Goal: Task Accomplishment & Management: Manage account settings

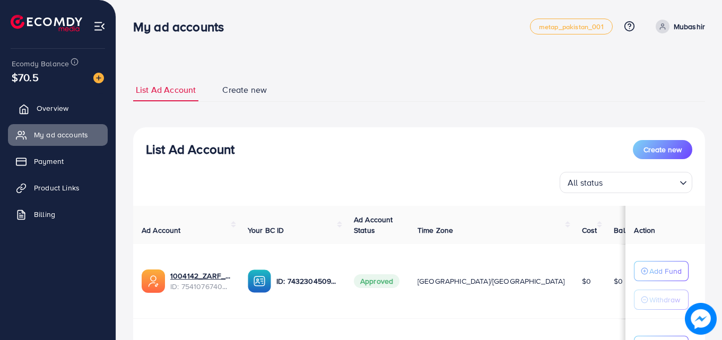
drag, startPoint x: 50, startPoint y: 19, endPoint x: 45, endPoint y: 109, distance: 90.9
drag, startPoint x: 45, startPoint y: 109, endPoint x: 572, endPoint y: 25, distance: 534.2
click at [587, 28] on span "metap_pakistan_001" at bounding box center [571, 26] width 65 height 7
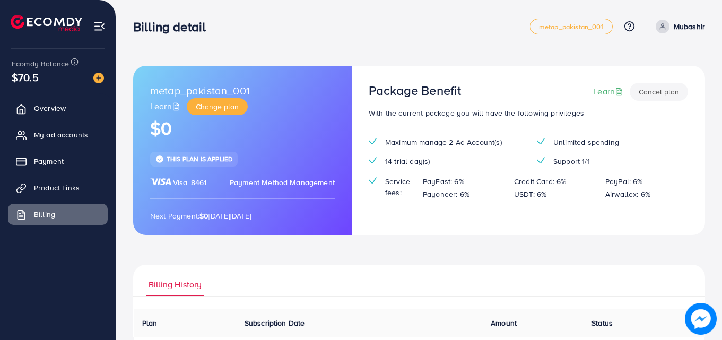
click at [711, 10] on div "metap_pakistan_001 Learn Change plan $0 This plan is applied Visa 8461 Payment …" at bounding box center [419, 244] width 606 height 489
click at [660, 95] on button "Cancel plan" at bounding box center [659, 92] width 58 height 18
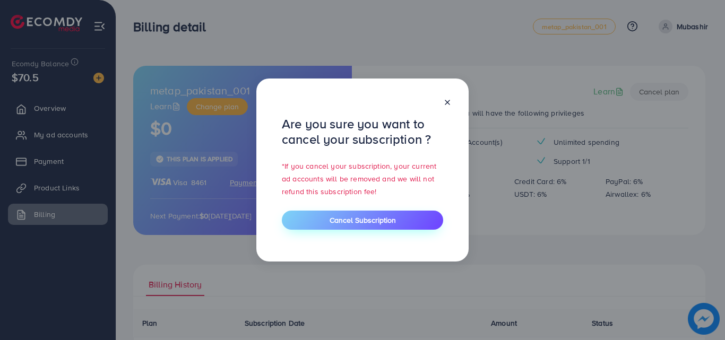
click at [376, 223] on span "Cancel Subscription" at bounding box center [363, 220] width 66 height 11
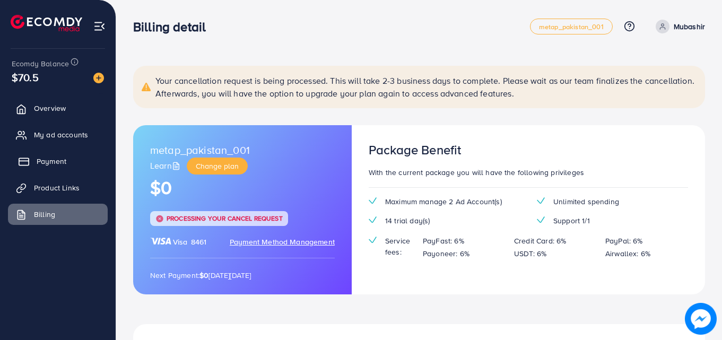
click at [67, 166] on link "Payment" at bounding box center [58, 161] width 100 height 21
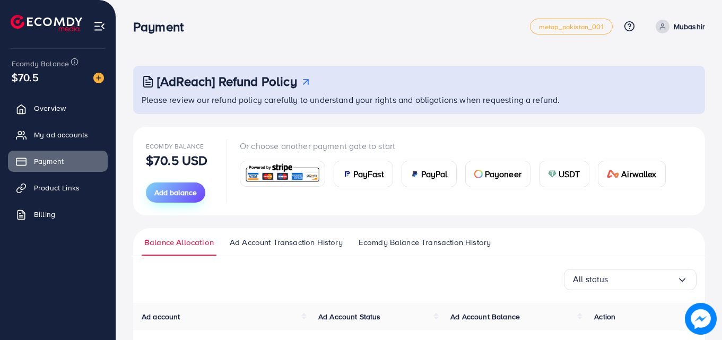
click at [185, 187] on span "Add balance" at bounding box center [175, 192] width 42 height 11
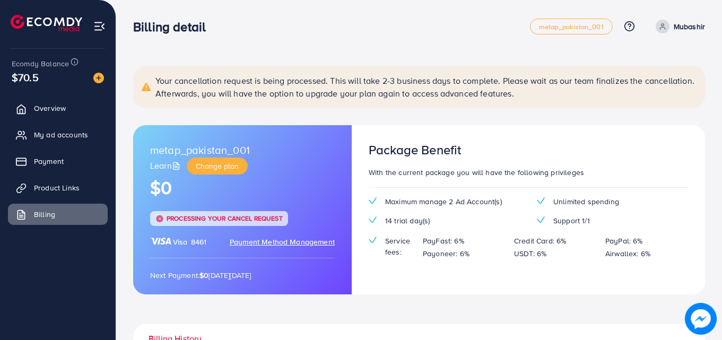
click at [428, 54] on div "Your cancellation request is being processed. This will take 2-3 business days …" at bounding box center [419, 273] width 606 height 546
drag, startPoint x: 428, startPoint y: 54, endPoint x: 73, endPoint y: 79, distance: 356.0
click at [102, 79] on img at bounding box center [98, 78] width 11 height 11
click at [98, 79] on img at bounding box center [98, 78] width 11 height 11
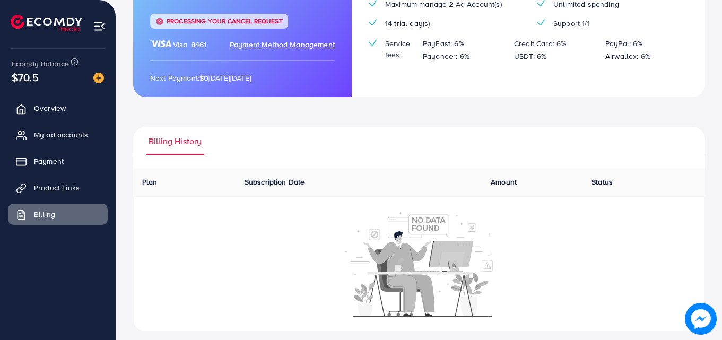
scroll to position [206, 0]
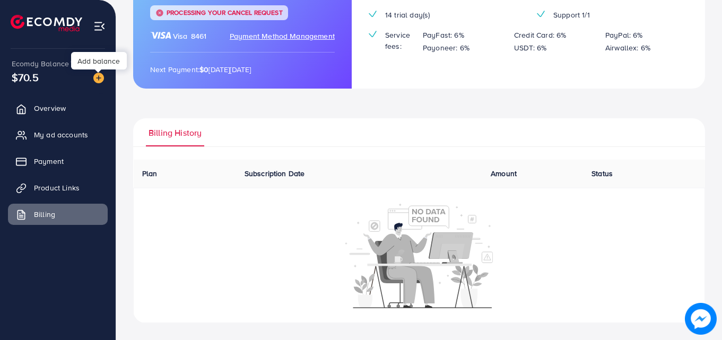
click at [97, 77] on img at bounding box center [98, 78] width 11 height 11
click at [96, 74] on img at bounding box center [98, 78] width 11 height 11
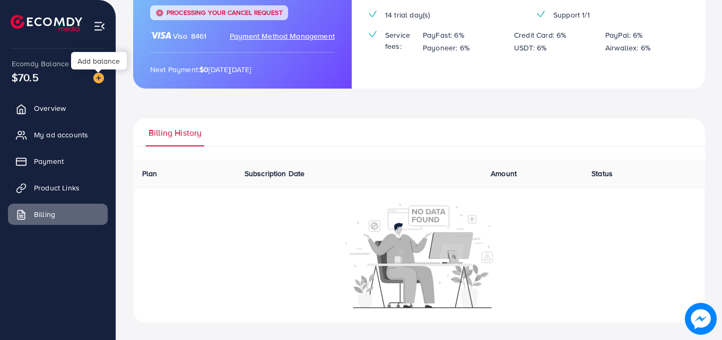
click at [100, 76] on img at bounding box center [98, 78] width 11 height 11
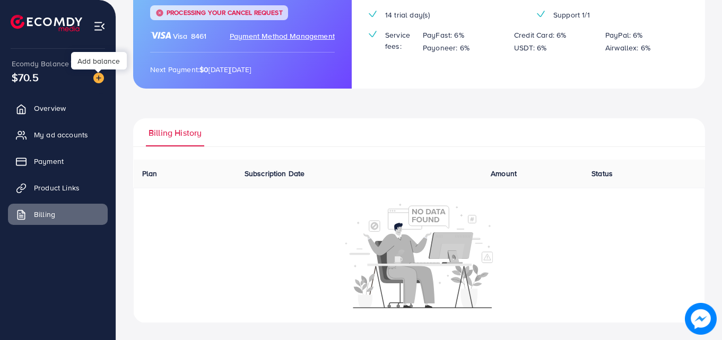
click at [100, 76] on img at bounding box center [98, 78] width 11 height 11
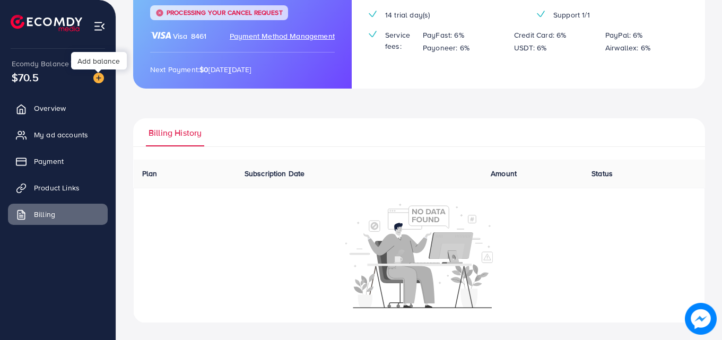
click at [100, 76] on img at bounding box center [98, 78] width 11 height 11
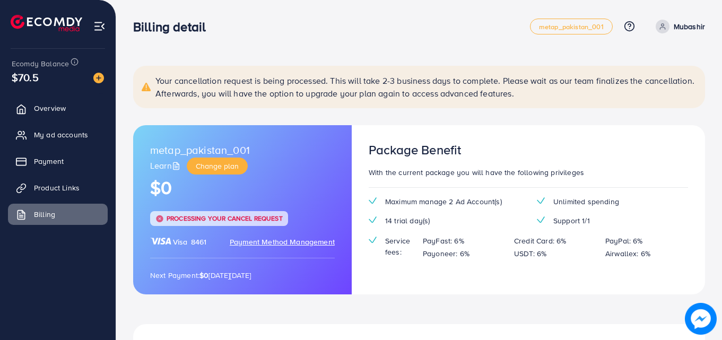
click at [97, 75] on img at bounding box center [98, 78] width 11 height 11
click at [72, 107] on link "Overview" at bounding box center [58, 108] width 100 height 21
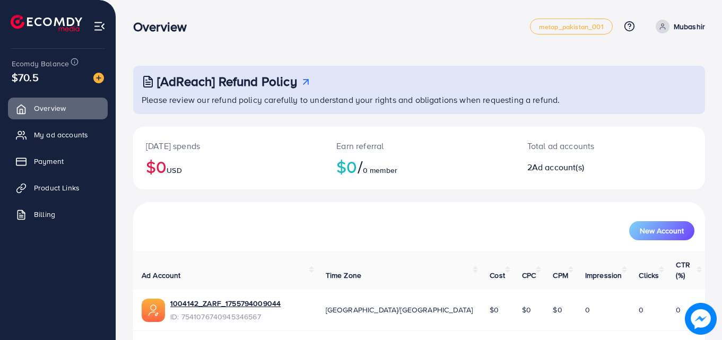
drag, startPoint x: 72, startPoint y: 107, endPoint x: 198, endPoint y: 148, distance: 132.6
drag, startPoint x: 67, startPoint y: 159, endPoint x: 81, endPoint y: 165, distance: 15.5
click at [81, 165] on link "Payment" at bounding box center [58, 161] width 100 height 21
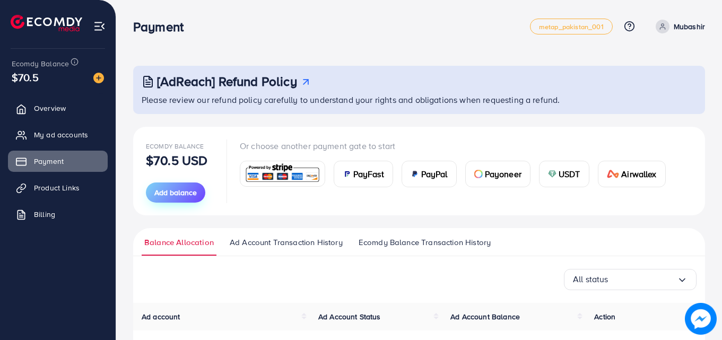
drag, startPoint x: 186, startPoint y: 192, endPoint x: 159, endPoint y: 191, distance: 27.1
click at [159, 191] on span "Add balance" at bounding box center [175, 192] width 42 height 11
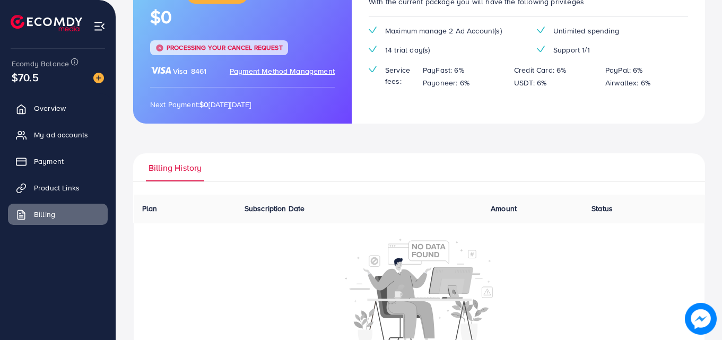
scroll to position [206, 0]
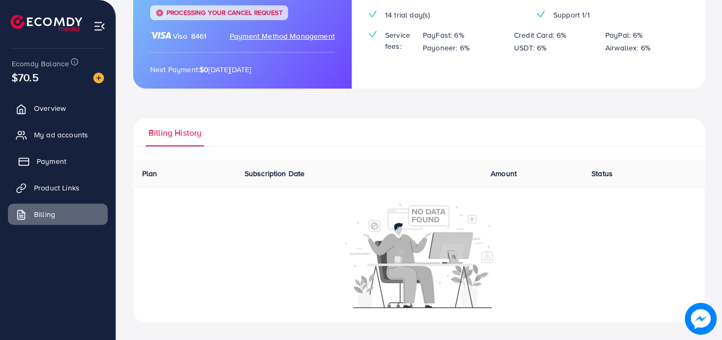
click at [58, 158] on span "Payment" at bounding box center [52, 161] width 30 height 11
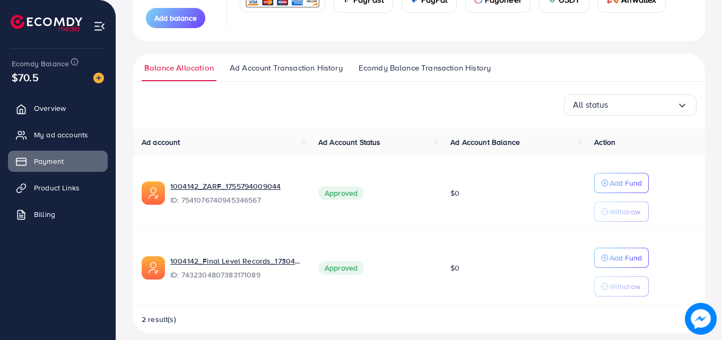
scroll to position [177, 0]
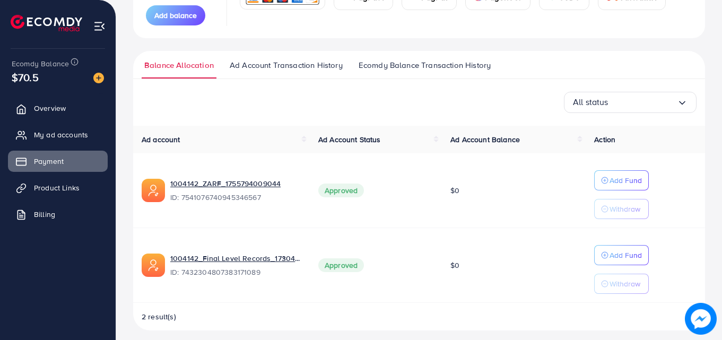
click at [433, 64] on span "Ecomdy Balance Transaction History" at bounding box center [425, 65] width 132 height 12
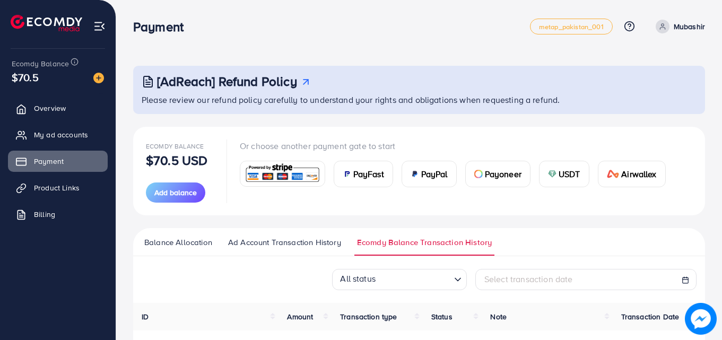
click at [385, 152] on p "Or choose another payment gate to start" at bounding box center [457, 146] width 435 height 13
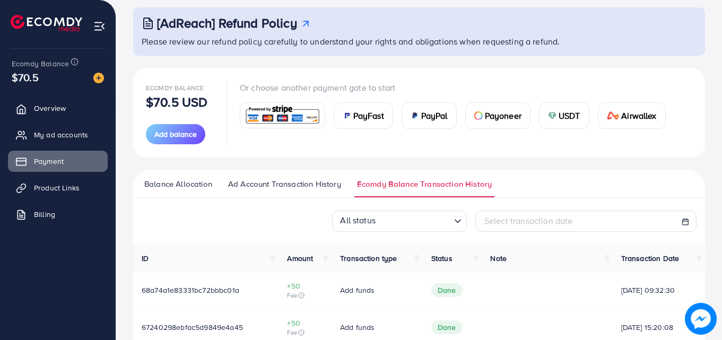
scroll to position [109, 0]
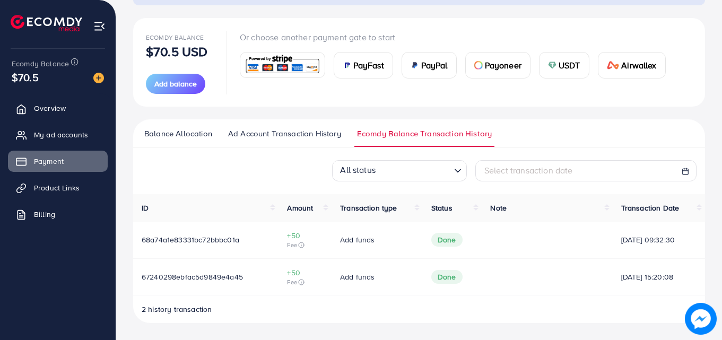
click at [288, 133] on span "Ad Account Transaction History" at bounding box center [284, 134] width 113 height 12
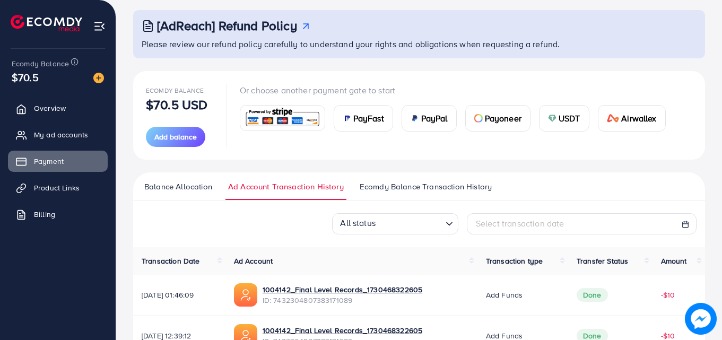
scroll to position [55, 0]
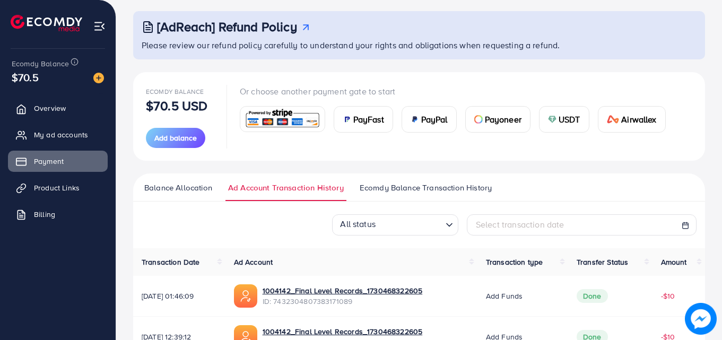
click at [285, 114] on img at bounding box center [283, 119] width 78 height 23
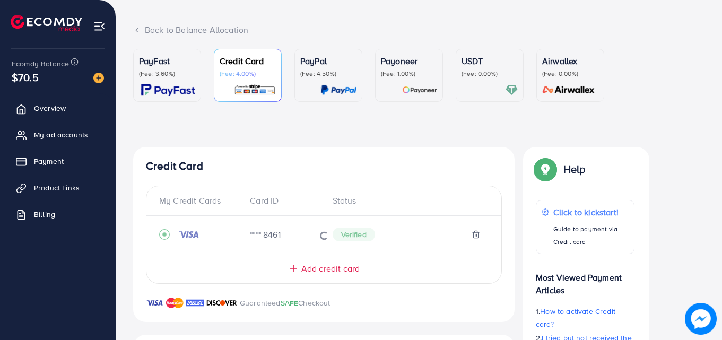
scroll to position [85, 0]
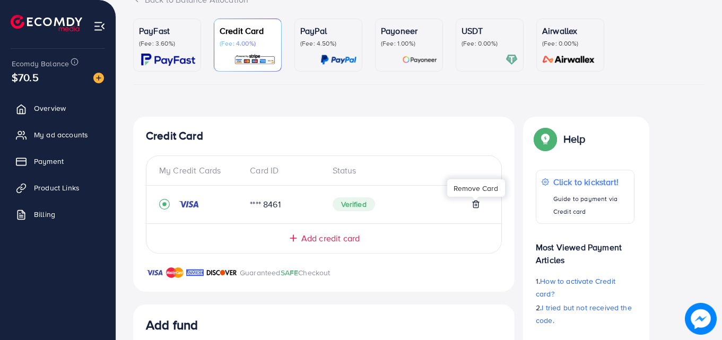
click at [477, 207] on icon at bounding box center [476, 204] width 8 height 8
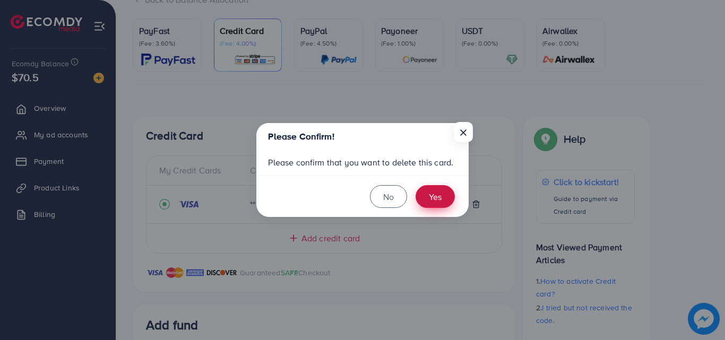
drag, startPoint x: 477, startPoint y: 207, endPoint x: 427, endPoint y: 196, distance: 50.6
drag, startPoint x: 423, startPoint y: 196, endPoint x: 414, endPoint y: 158, distance: 39.8
click at [414, 158] on div "Please confirm that you want to delete this card." at bounding box center [362, 163] width 212 height 26
drag, startPoint x: 414, startPoint y: 158, endPoint x: 445, endPoint y: 195, distance: 49.3
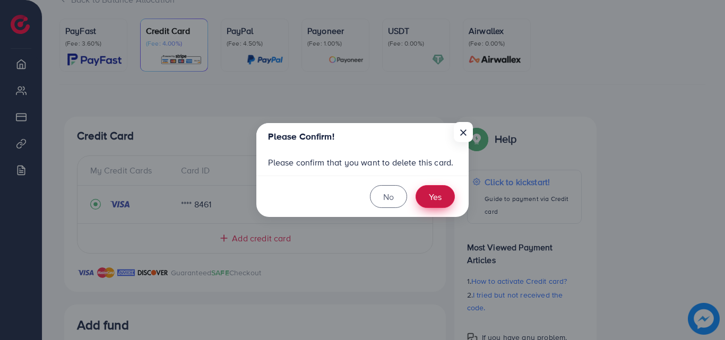
drag, startPoint x: 712, startPoint y: 6, endPoint x: 420, endPoint y: 194, distance: 346.7
click at [439, 202] on button "Yes" at bounding box center [435, 196] width 39 height 23
